Goal: Transaction & Acquisition: Purchase product/service

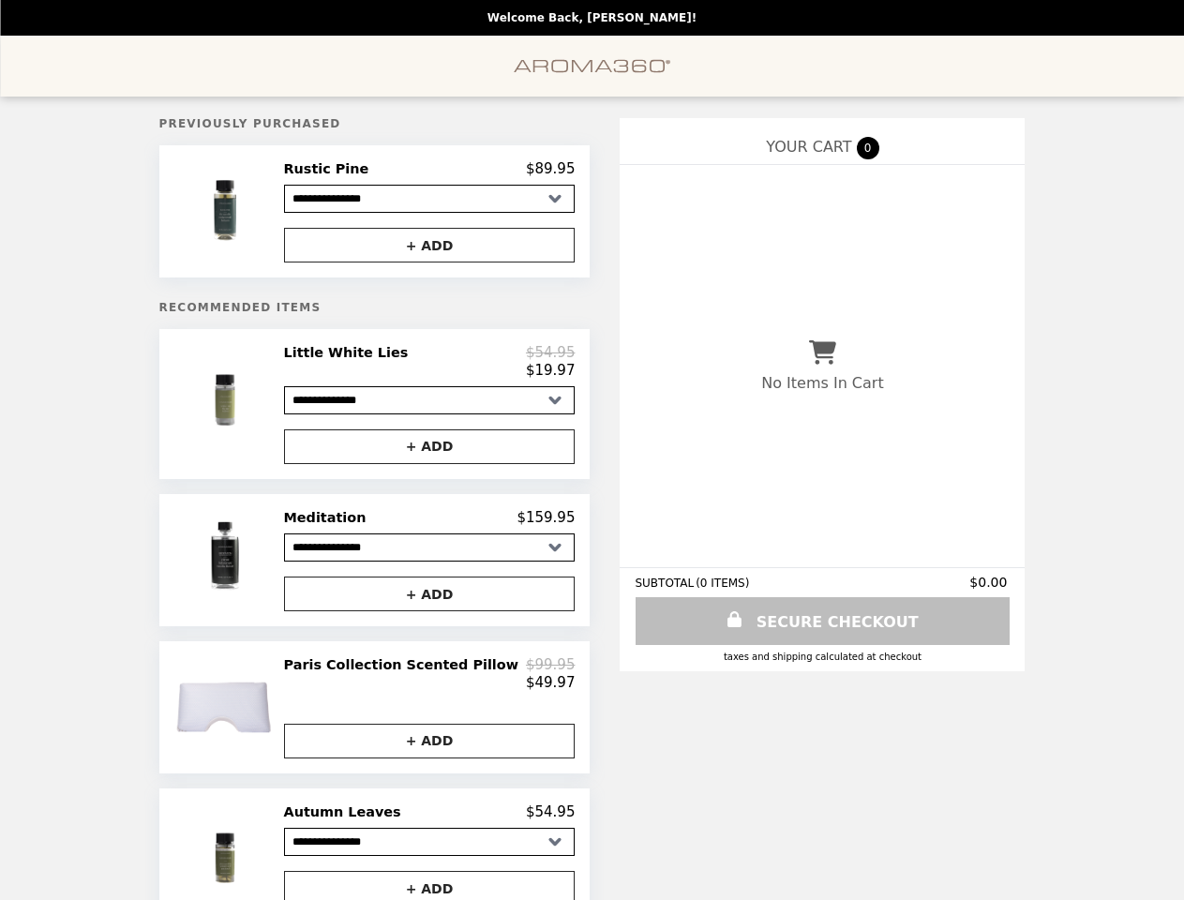
select select "**********"
click at [255, 214] on img at bounding box center [226, 211] width 107 height 102
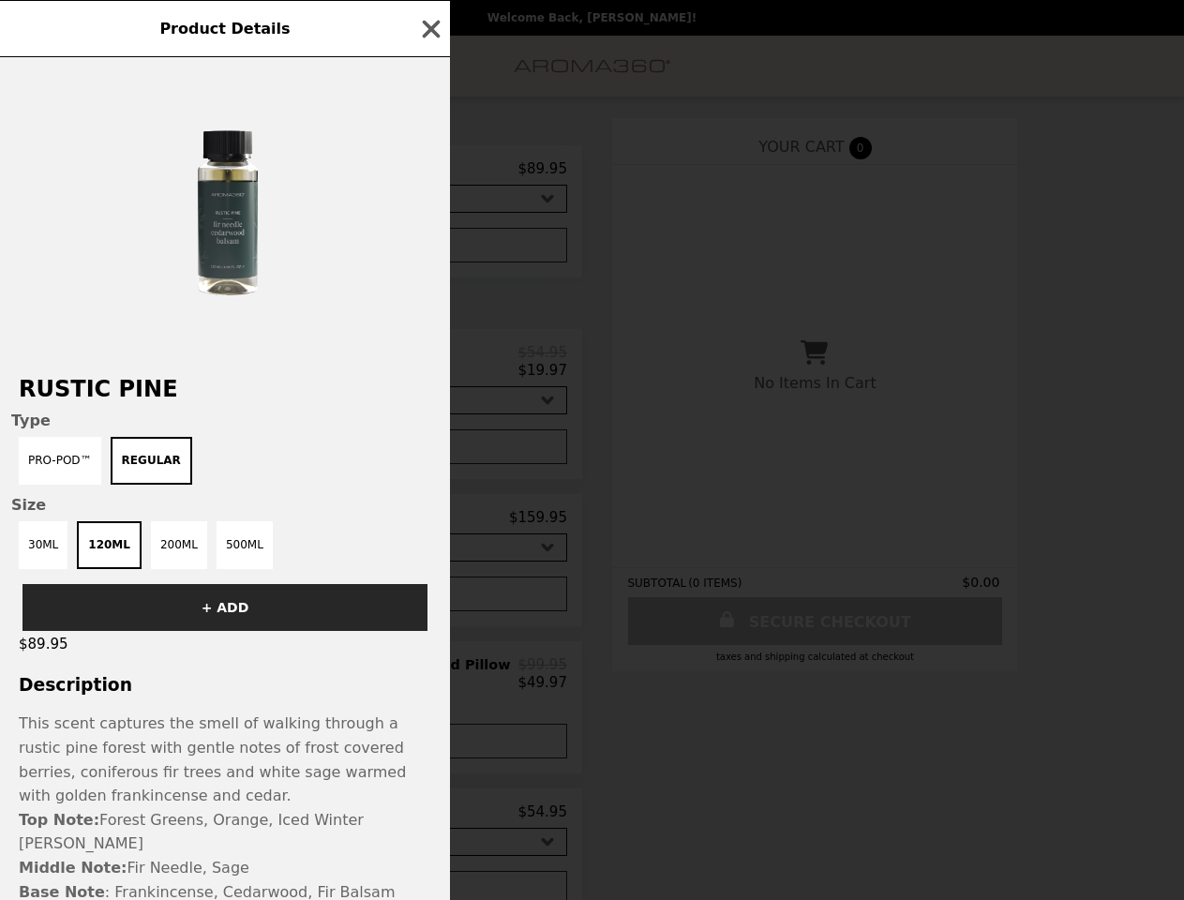
click at [429, 172] on div "Product Details Rustic Pine Type Pro-Pod™ Regular Size 30mL 120mL 200mL 500mL +…" at bounding box center [592, 450] width 1184 height 900
click at [429, 249] on div at bounding box center [225, 207] width 450 height 300
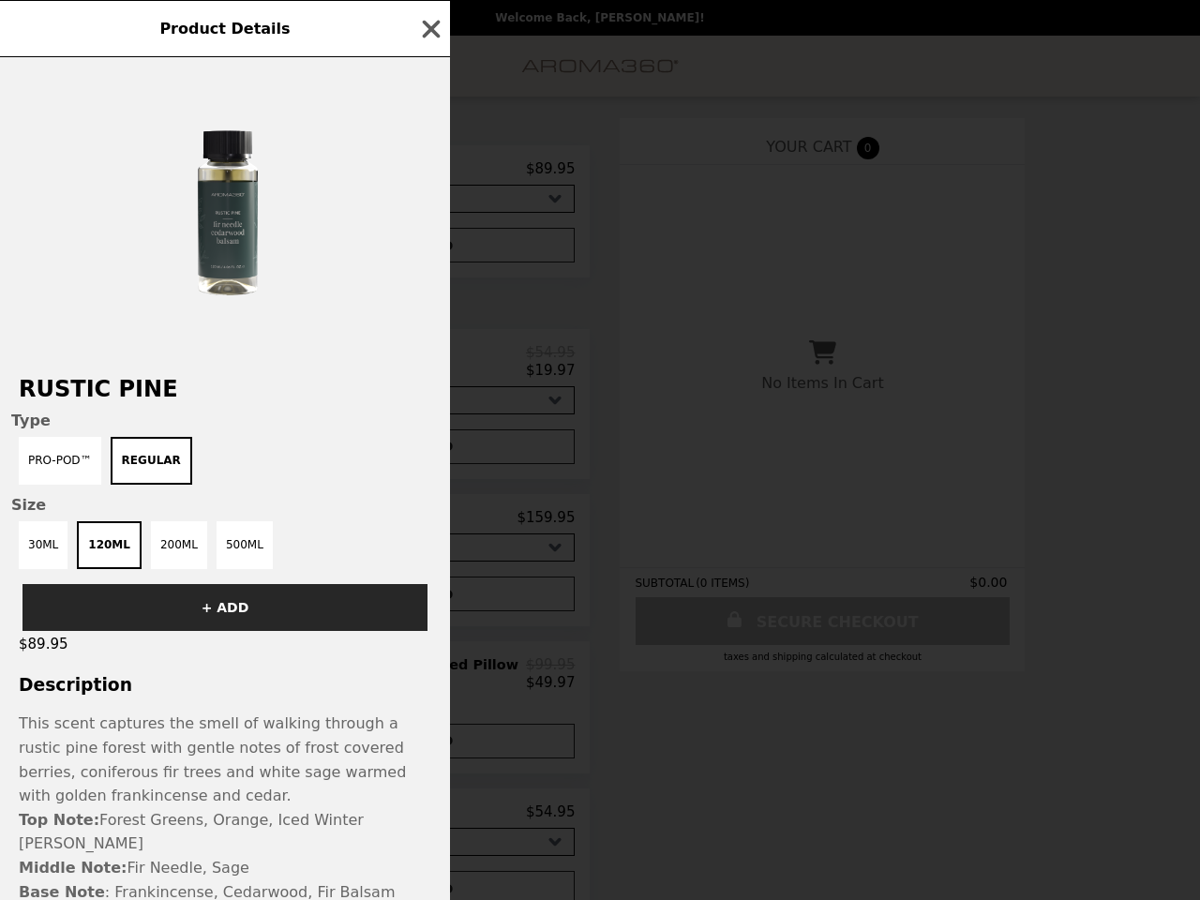
click at [255, 411] on div "Rustic Pine Type Pro-Pod™ Regular Size 30mL 120mL 200mL 500mL + ADD $89.95 Desc…" at bounding box center [225, 478] width 450 height 843
click at [429, 369] on div "Rustic Pine Type Pro-Pod™ Regular Size 30mL 120mL 200mL 500mL + ADD $89.95 Desc…" at bounding box center [225, 478] width 450 height 843
click at [429, 455] on div "Product Details Rustic Pine Type Pro-Pod™ Regular Size 30mL 120mL 200mL 500mL +…" at bounding box center [600, 450] width 1200 height 900
click at [255, 569] on div "Product Details Rustic Pine Type Pro-Pod™ Regular Size 30mL 120mL 200mL 500mL +…" at bounding box center [600, 450] width 1200 height 900
click at [429, 526] on div "Meditation $159.95" at bounding box center [430, 517] width 292 height 17
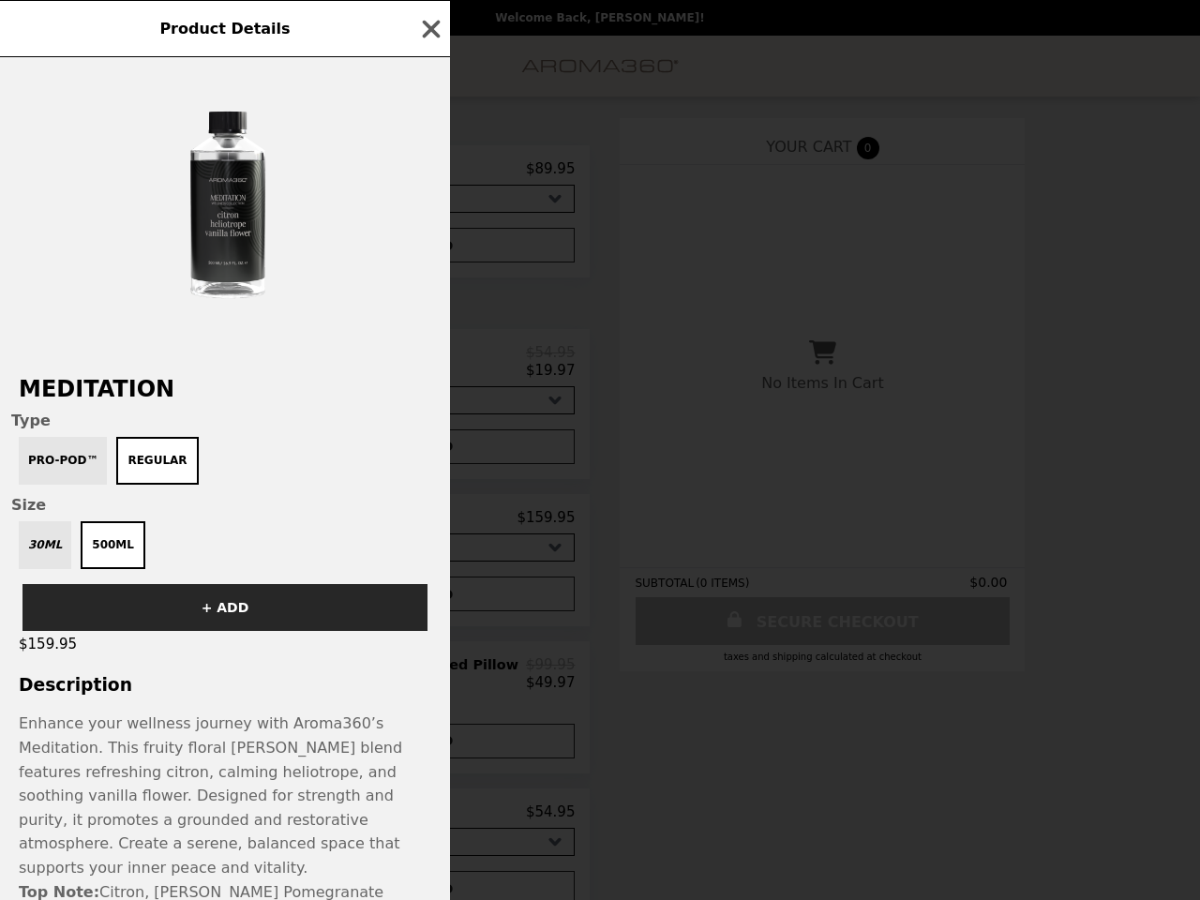
click at [429, 604] on div "Product Details Meditation Type Pro-Pod™ Regular Size 30mL 500mL + ADD $159.95 …" at bounding box center [600, 450] width 1200 height 900
click at [255, 720] on p "Enhance your wellness journey with Aroma360’s Meditation. This fruity floral [P…" at bounding box center [225, 796] width 413 height 168
